Goal: Information Seeking & Learning: Check status

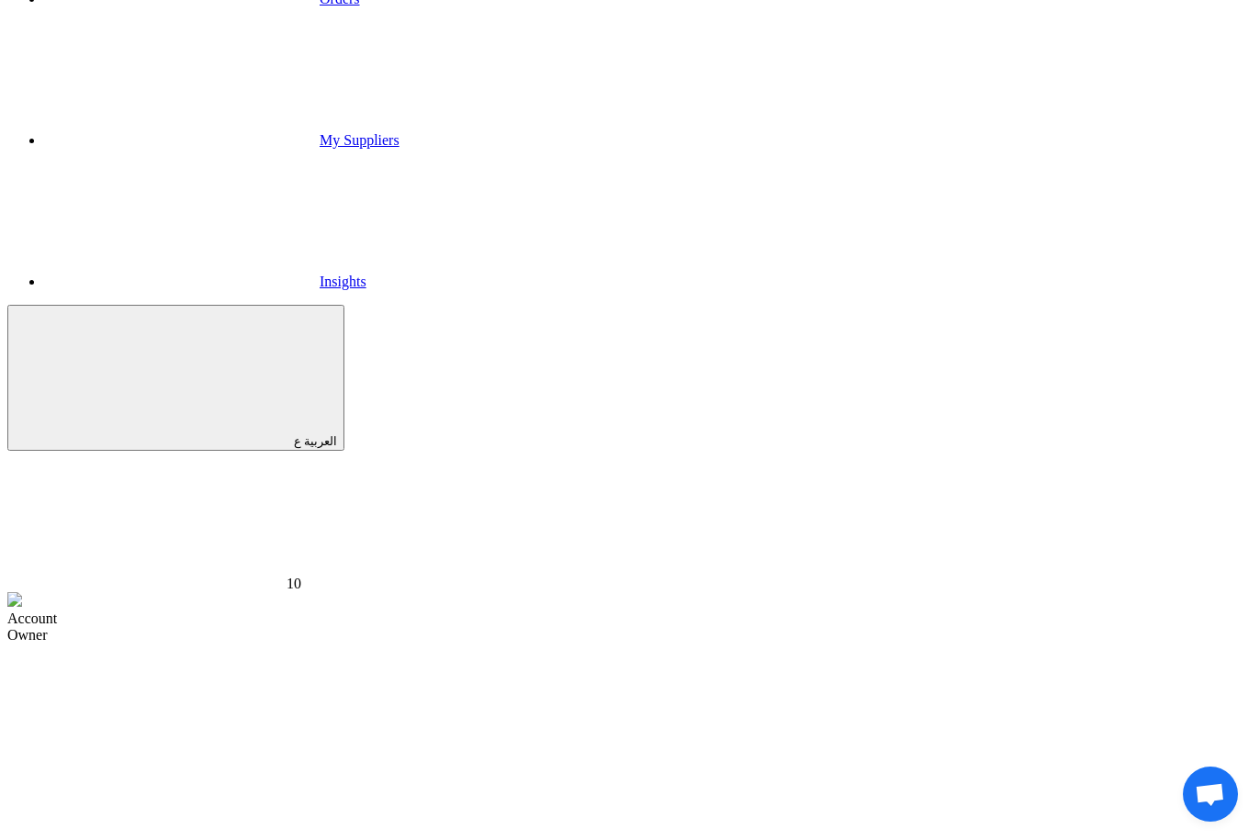
scroll to position [321, 0]
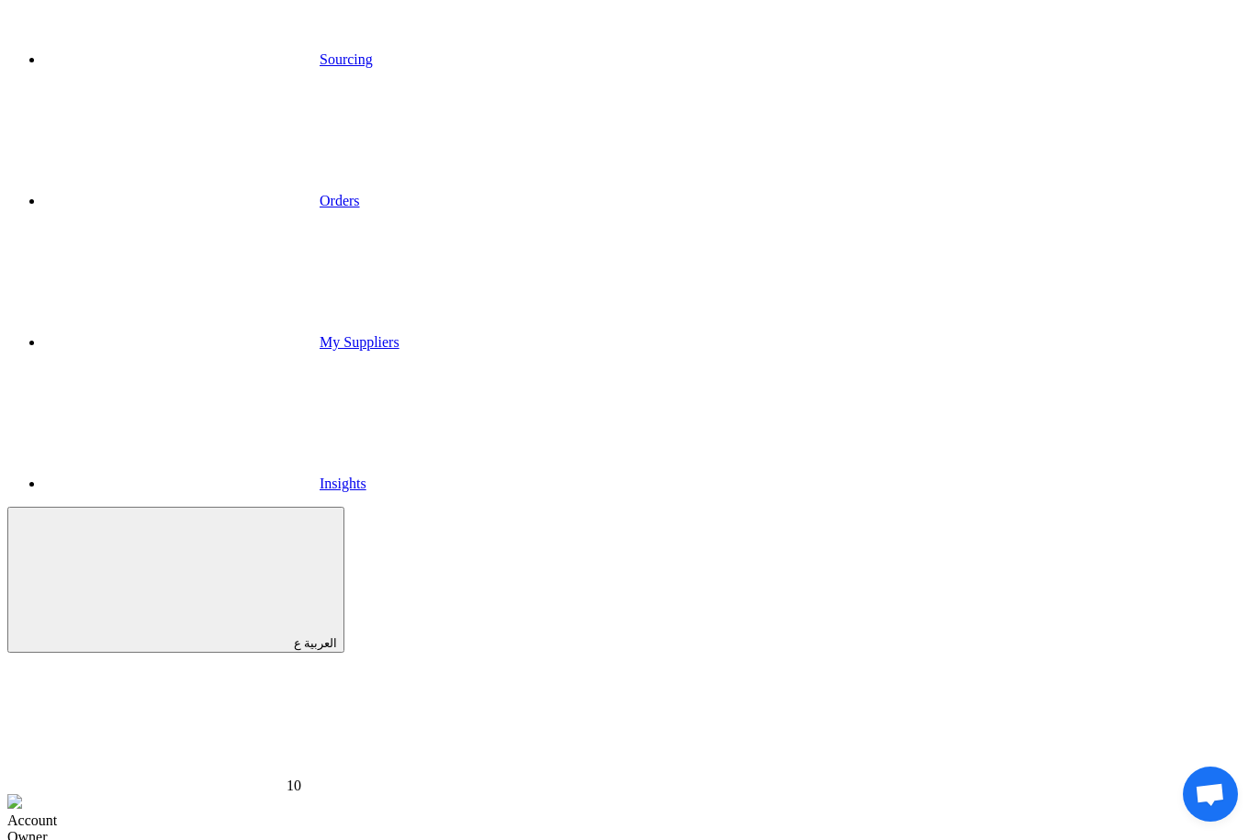
scroll to position [82, 0]
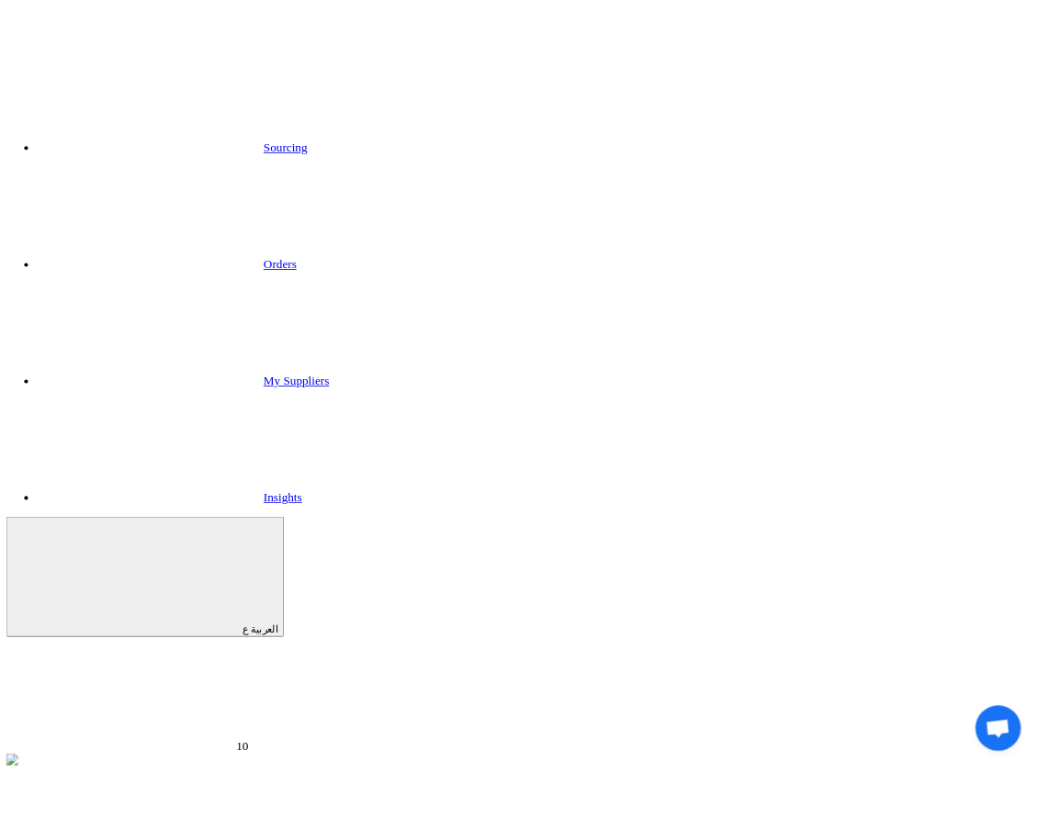
scroll to position [0, 0]
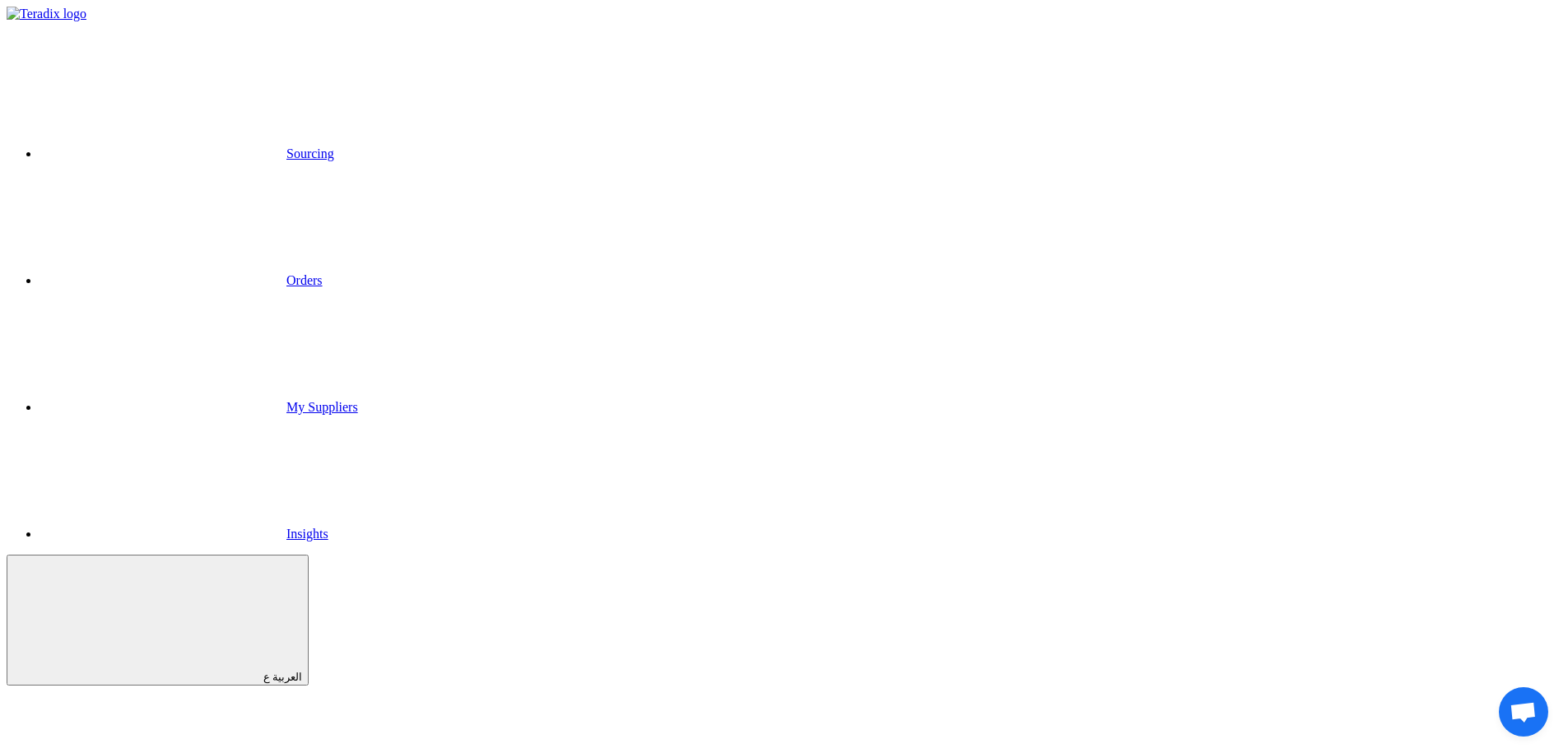
click at [334, 146] on link "Sourcing" at bounding box center [186, 153] width 295 height 14
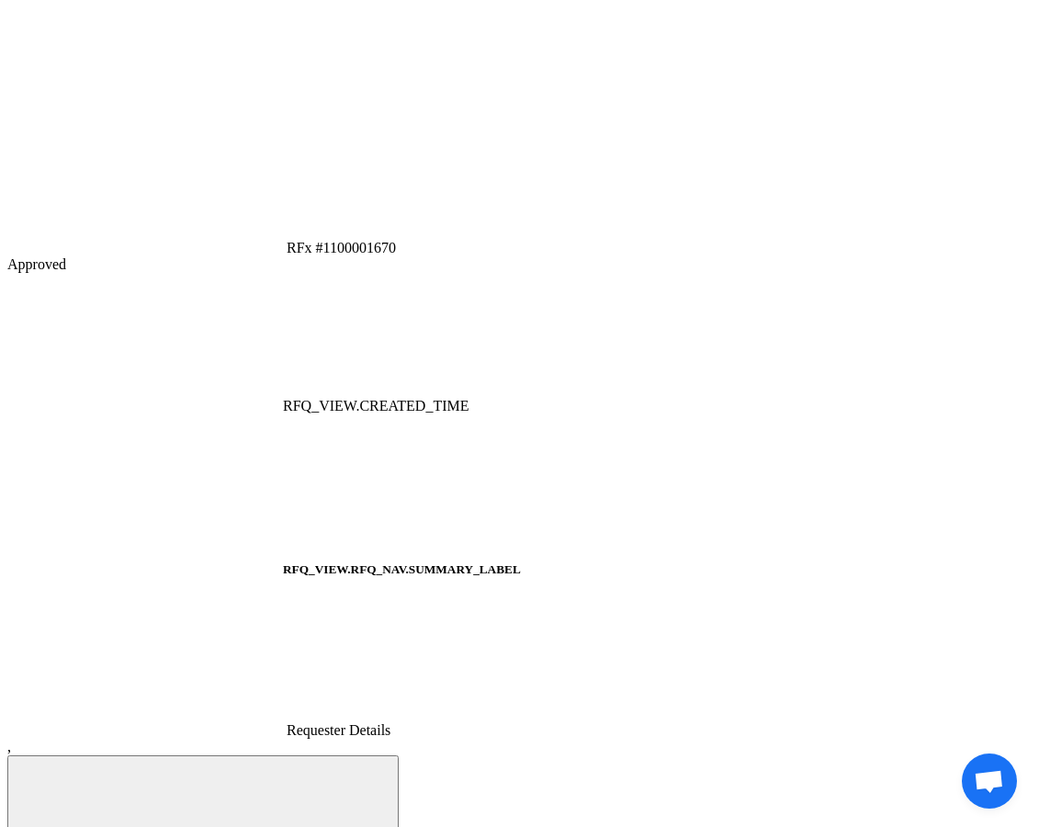
scroll to position [1187, 0]
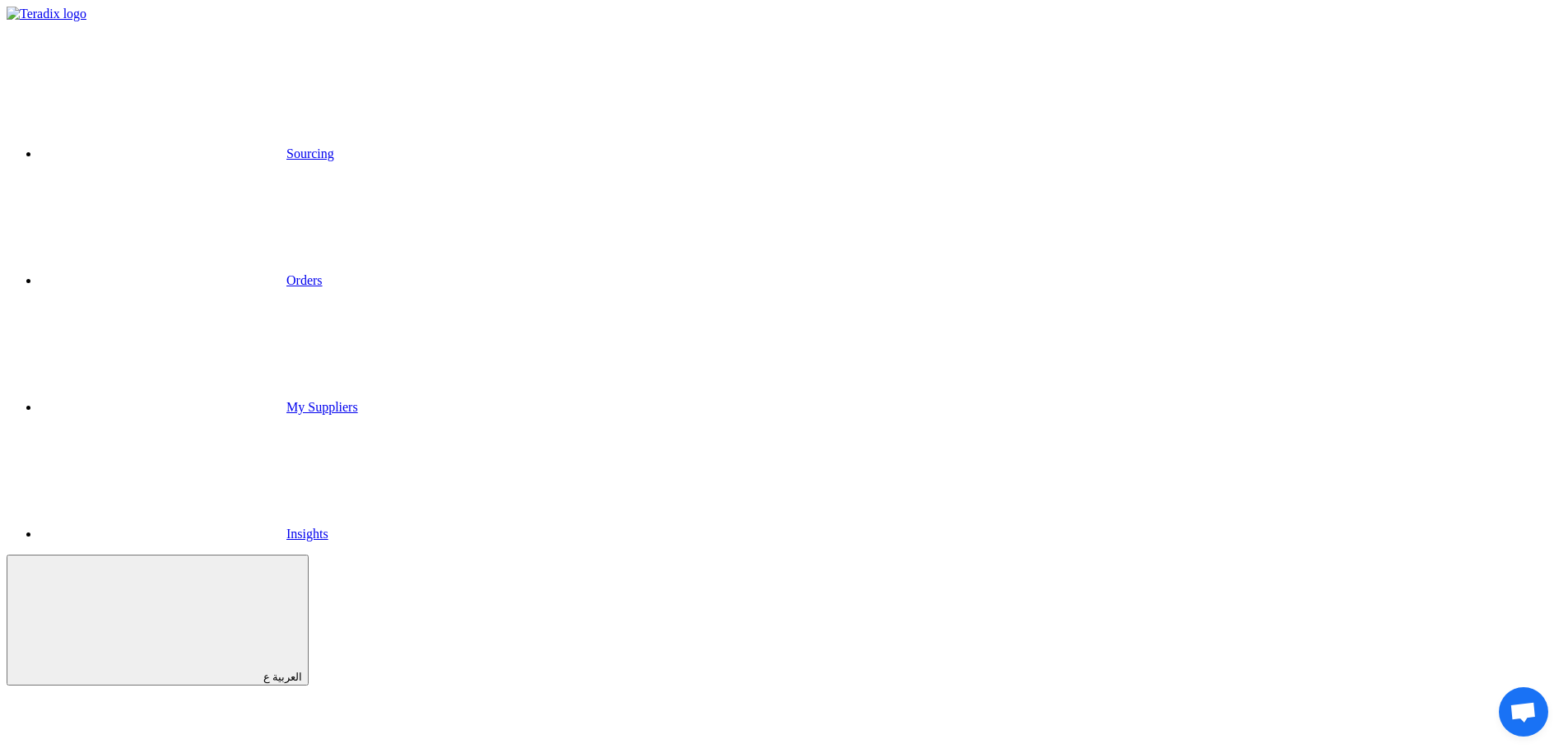
click at [287, 35] on icon at bounding box center [163, 97] width 247 height 124
